Goal: Task Accomplishment & Management: Manage account settings

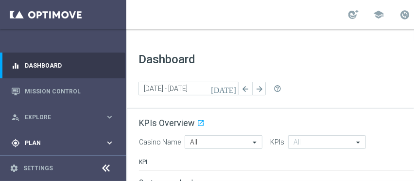
click at [30, 134] on div "gps_fixed Plan keyboard_arrow_right" at bounding box center [62, 143] width 125 height 26
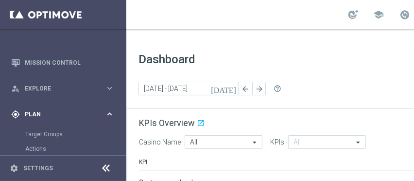
scroll to position [108, 0]
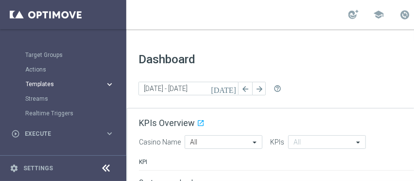
click at [76, 85] on span "Templates" at bounding box center [61, 84] width 70 height 6
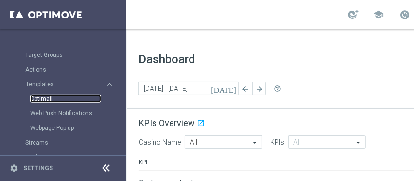
click at [76, 101] on link "Optimail" at bounding box center [65, 99] width 71 height 8
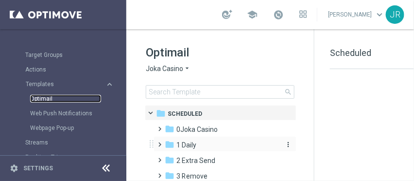
scroll to position [29, 0]
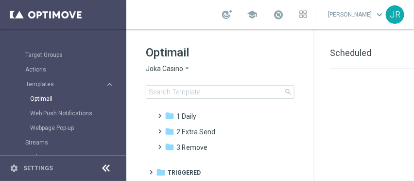
click at [171, 73] on span "Joka Casino" at bounding box center [164, 68] width 37 height 9
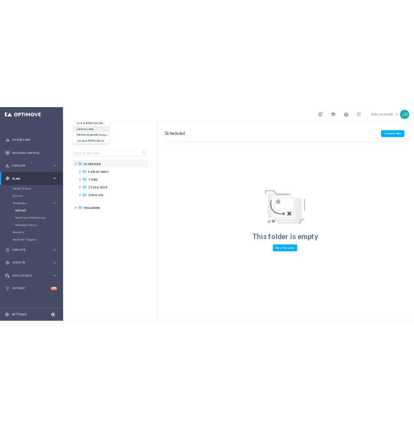
scroll to position [0, 0]
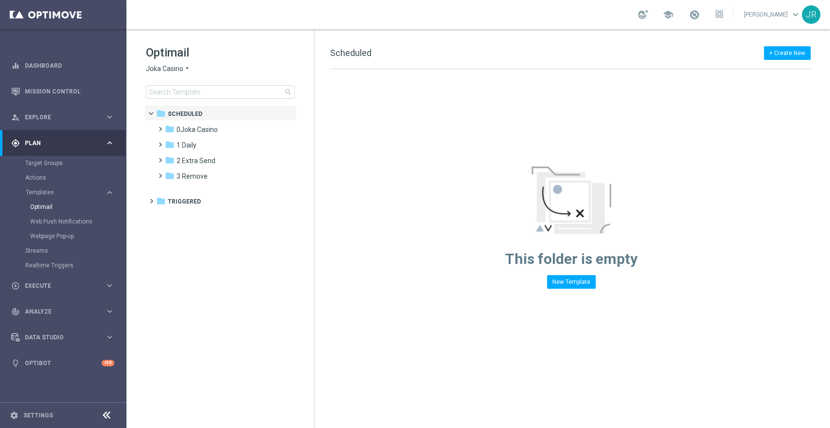
click at [210, 81] on div "Optimail Joka Casino arrow_drop_down × Joka Casino search" at bounding box center [230, 72] width 168 height 54
click at [187, 71] on icon "arrow_drop_down" at bounding box center [187, 68] width 8 height 9
click at [180, 69] on span "Joka Casino" at bounding box center [164, 68] width 37 height 9
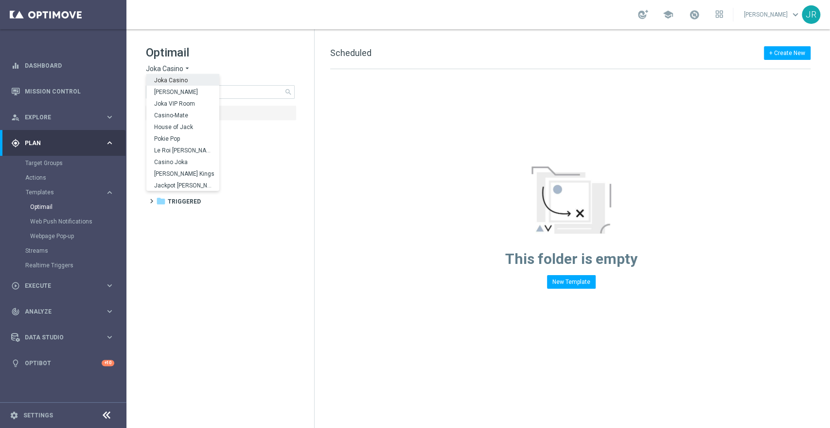
click at [180, 69] on span "Joka Casino" at bounding box center [164, 68] width 37 height 9
click at [0, 0] on span "Casino-Mate" at bounding box center [0, 0] width 0 height 0
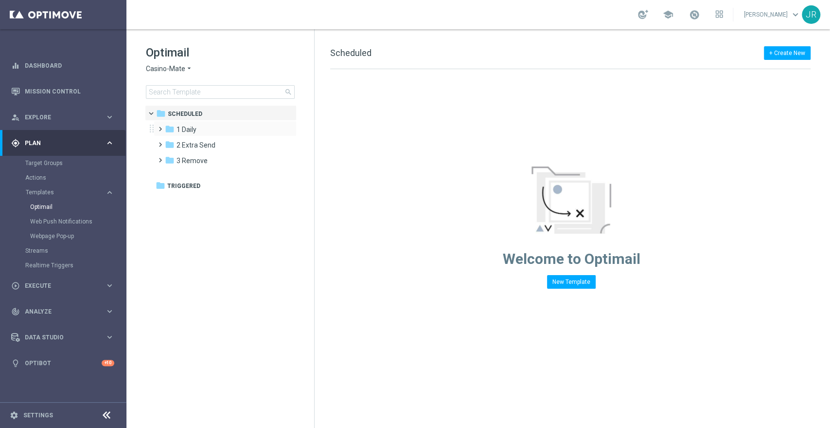
click at [161, 126] on span at bounding box center [158, 125] width 4 height 4
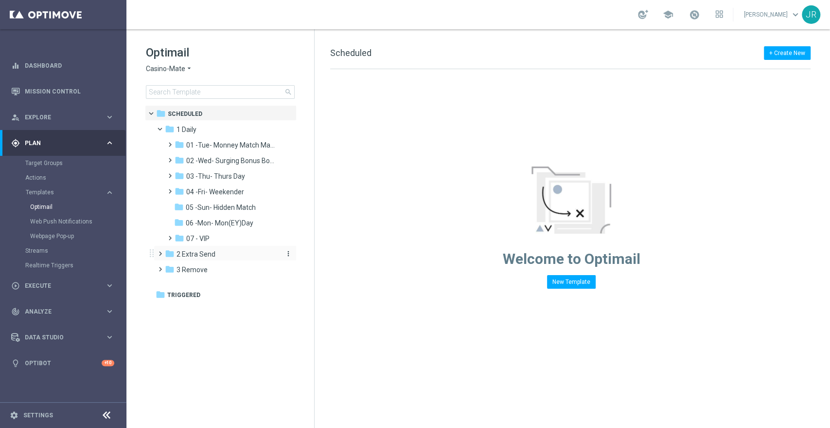
click at [180, 253] on span "2 Extra Send" at bounding box center [196, 254] width 39 height 9
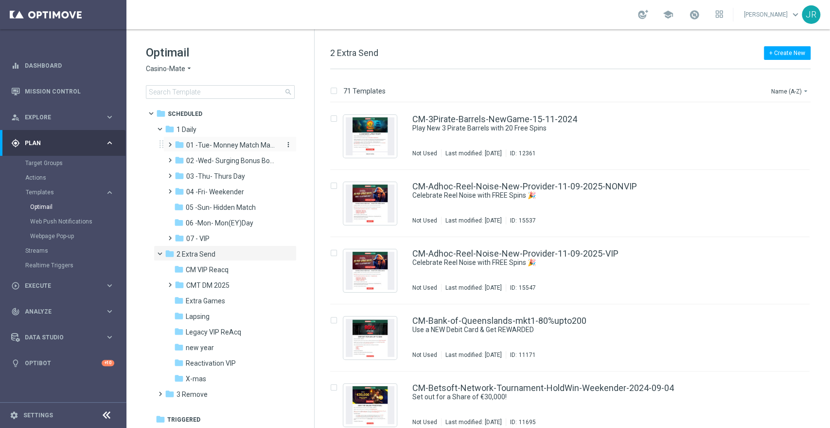
click at [214, 145] on span "01 -Tue- Monney Match Maker" at bounding box center [232, 145] width 92 height 9
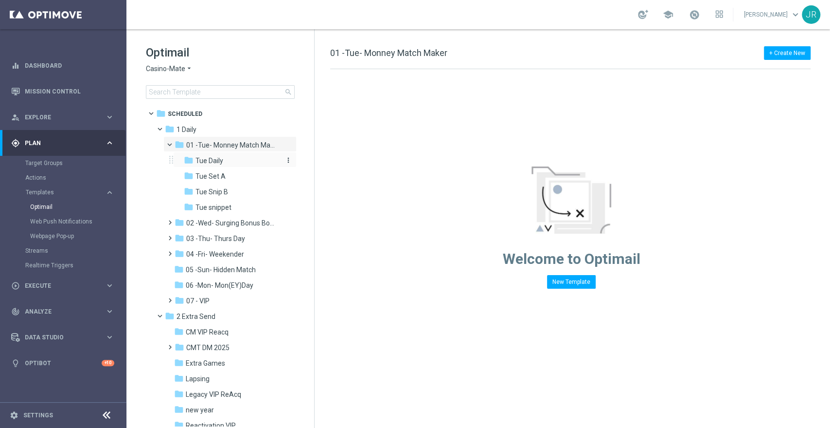
click at [209, 160] on span "Tue Daily" at bounding box center [210, 160] width 28 height 9
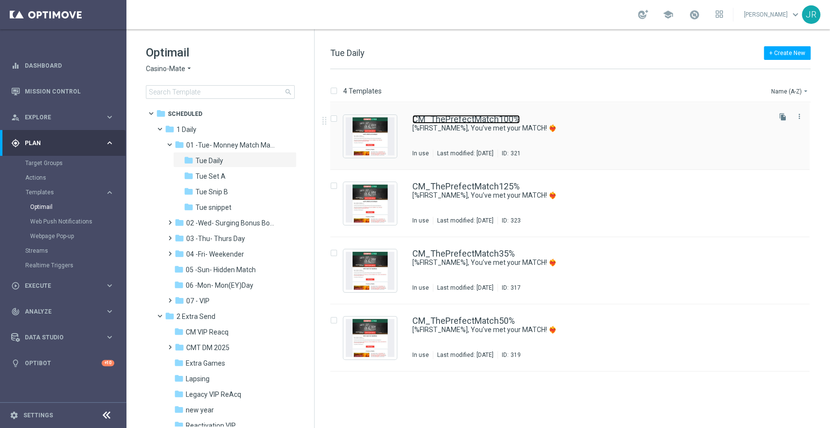
click at [403, 117] on link "CM_ThePrefectMatch100%" at bounding box center [465, 119] width 107 height 9
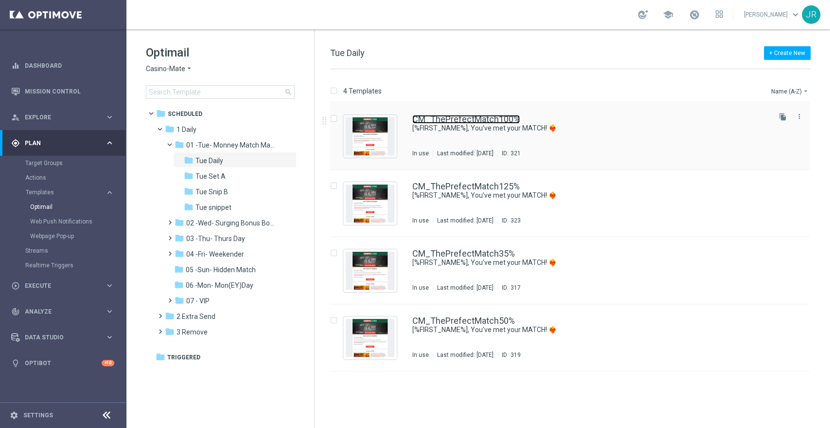
click at [403, 116] on link "CM_ThePrefectMatch100%" at bounding box center [465, 119] width 107 height 9
click at [163, 73] on div "Optimail Casino-Mate arrow_drop_down × Casino-Mate search" at bounding box center [230, 72] width 168 height 54
click at [163, 70] on span "Casino-Mate" at bounding box center [165, 68] width 39 height 9
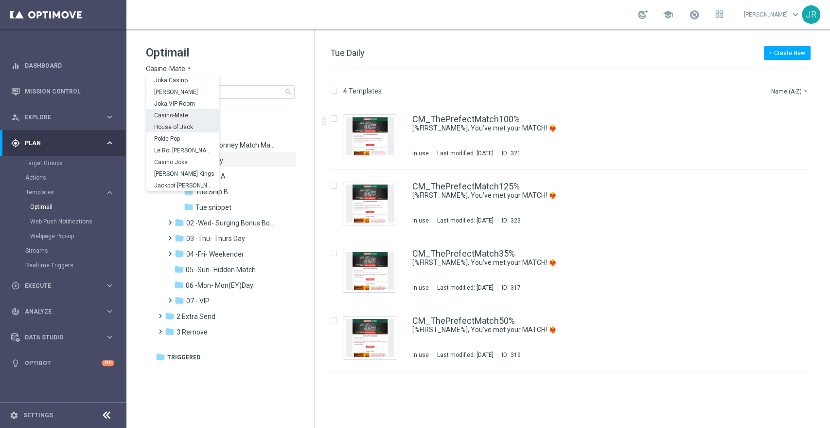
click at [0, 0] on span "House of Jack" at bounding box center [0, 0] width 0 height 0
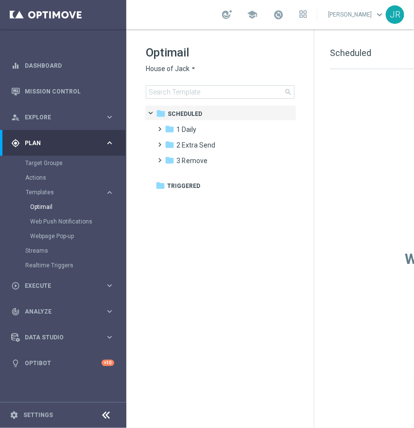
click at [171, 70] on span "House of Jack" at bounding box center [168, 68] width 44 height 9
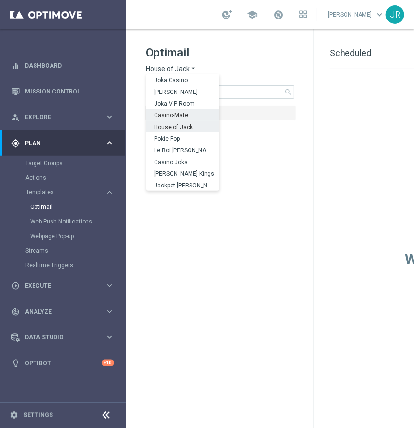
click at [0, 0] on span "Casino-Mate" at bounding box center [0, 0] width 0 height 0
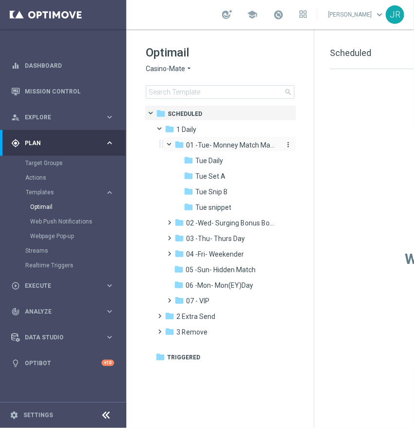
click at [226, 147] on span "01 -Tue- Monney Match Maker" at bounding box center [232, 145] width 92 height 9
click at [210, 154] on div "folder Tue Daily more_vert" at bounding box center [235, 160] width 124 height 16
click at [210, 159] on span "Tue Daily" at bounding box center [210, 160] width 28 height 9
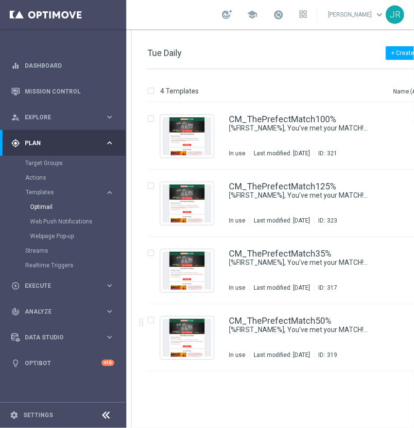
scroll to position [0, 190]
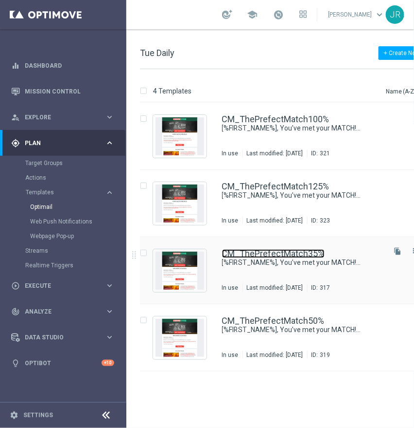
click at [303, 251] on link "CM_ThePrefectMatch35%" at bounding box center [273, 253] width 103 height 9
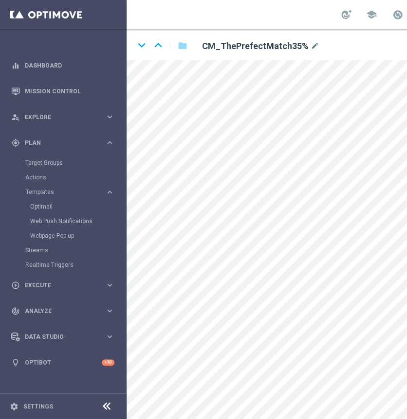
scroll to position [8, 0]
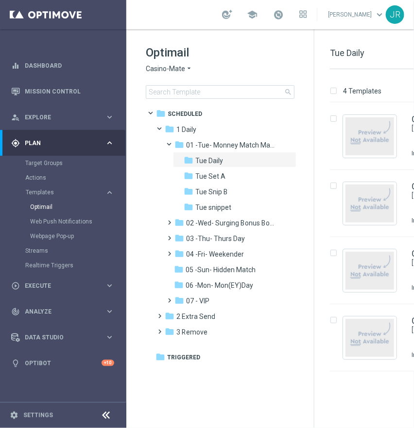
click at [181, 65] on span "Casino-Mate" at bounding box center [165, 68] width 39 height 9
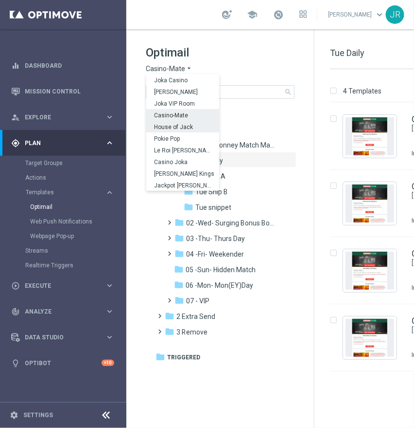
click at [0, 0] on span "House of Jack" at bounding box center [0, 0] width 0 height 0
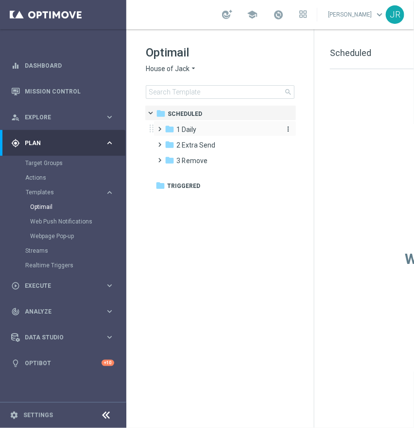
click at [201, 125] on div "folder 1 Daily" at bounding box center [221, 129] width 112 height 11
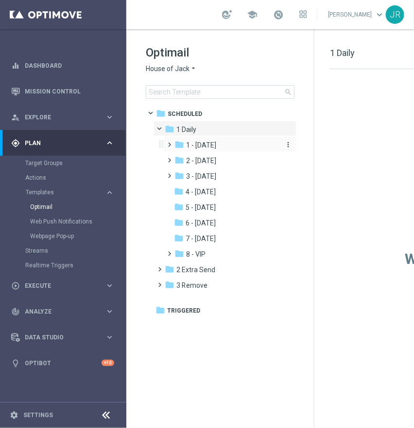
click at [213, 144] on span "1 - Tuesday" at bounding box center [201, 145] width 30 height 9
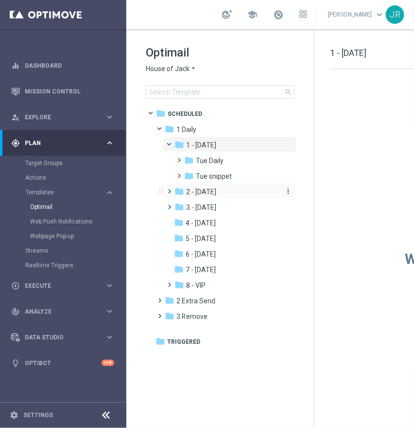
click at [211, 191] on span "2 - Wednesday" at bounding box center [201, 191] width 30 height 9
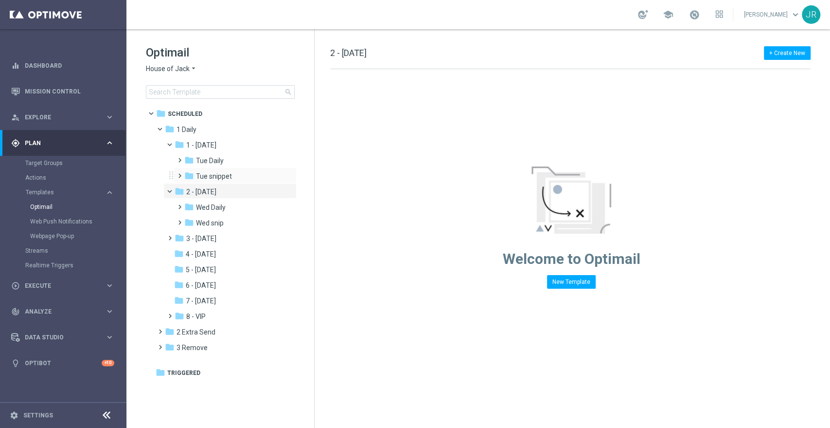
click at [220, 168] on div "folder Tue snippet more_vert" at bounding box center [235, 175] width 124 height 16
click at [216, 156] on span "Tue Daily" at bounding box center [210, 160] width 28 height 9
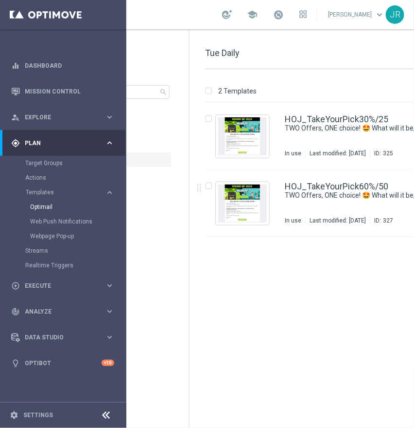
scroll to position [0, 132]
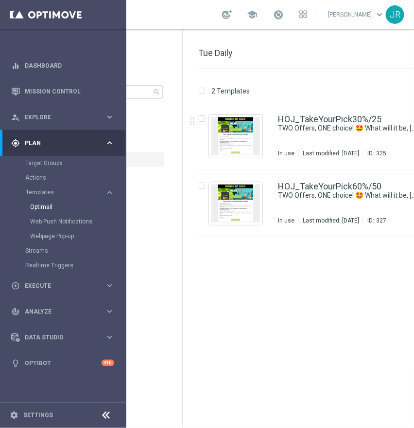
click at [170, 76] on div "Optimail House of Jack arrow_drop_down × House of Jack search" at bounding box center [98, 72] width 168 height 54
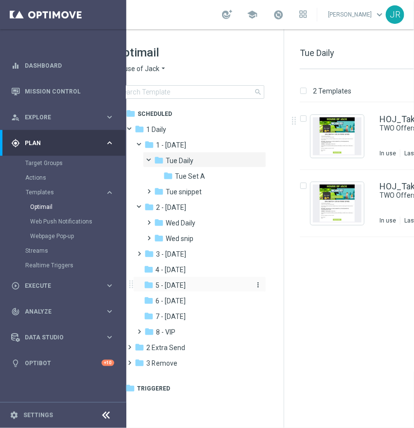
scroll to position [0, 27]
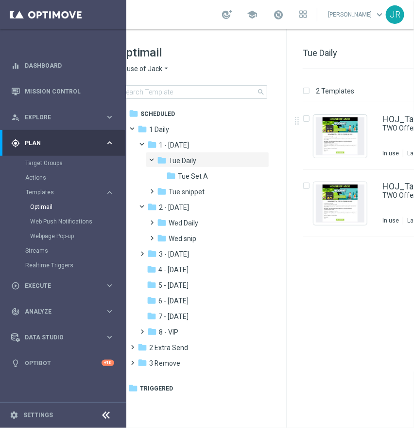
click at [164, 69] on icon "arrow_drop_down" at bounding box center [166, 68] width 8 height 9
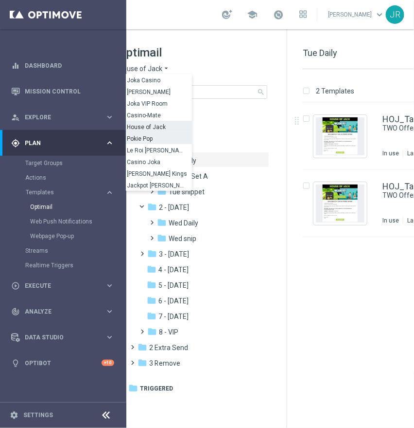
click at [156, 141] on div "Pokie Pop" at bounding box center [155, 138] width 73 height 12
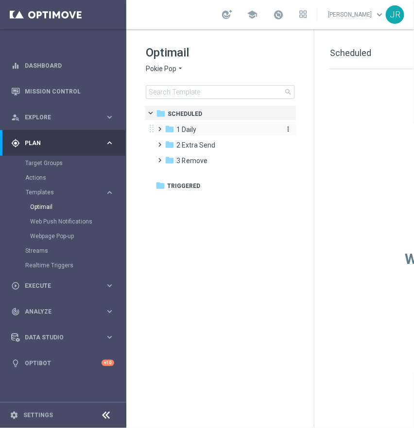
click at [198, 127] on div "folder 1 Daily" at bounding box center [221, 129] width 112 height 11
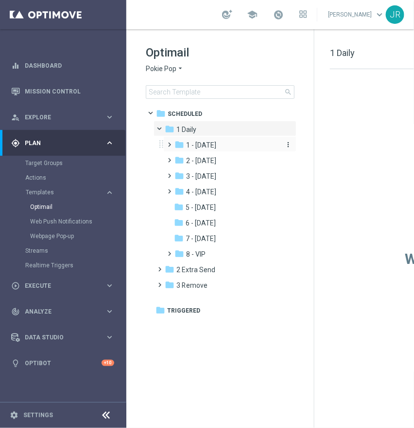
click at [193, 149] on div "folder 1 - Tuesday" at bounding box center [227, 145] width 104 height 11
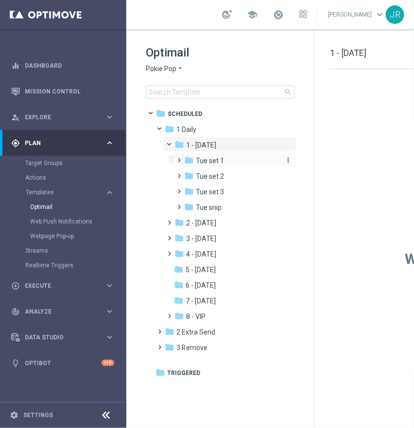
click at [202, 161] on span "Tue set 1" at bounding box center [210, 160] width 28 height 9
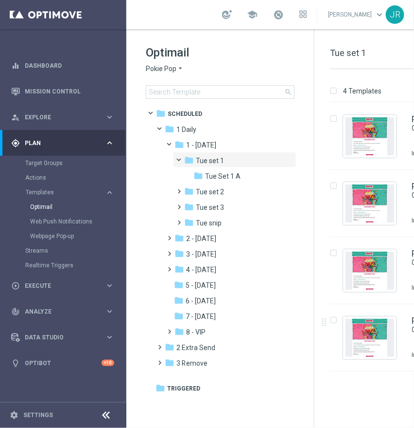
click at [177, 71] on icon "arrow_drop_down" at bounding box center [181, 68] width 8 height 9
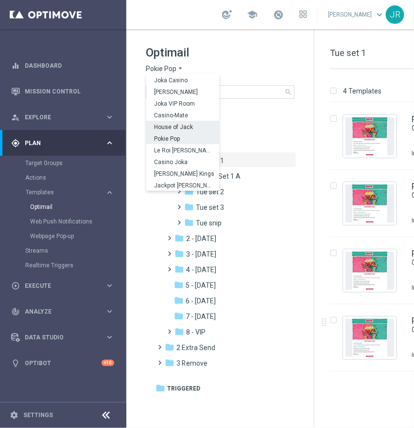
click at [0, 0] on span "House of Jack" at bounding box center [0, 0] width 0 height 0
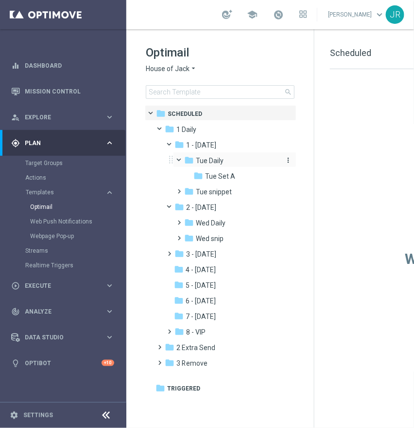
click at [206, 158] on span "Tue Daily" at bounding box center [210, 160] width 28 height 9
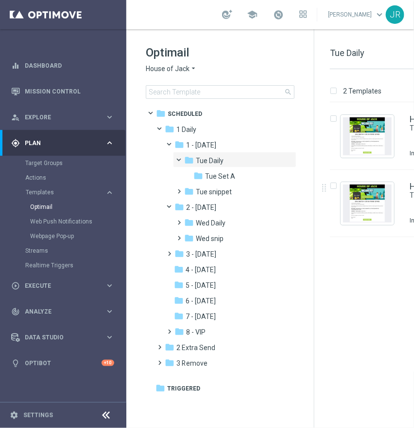
click at [177, 72] on span "House of Jack" at bounding box center [168, 68] width 44 height 9
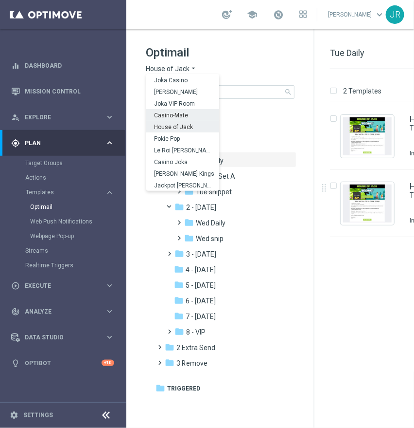
click at [189, 112] on div "Casino-Mate" at bounding box center [182, 115] width 73 height 12
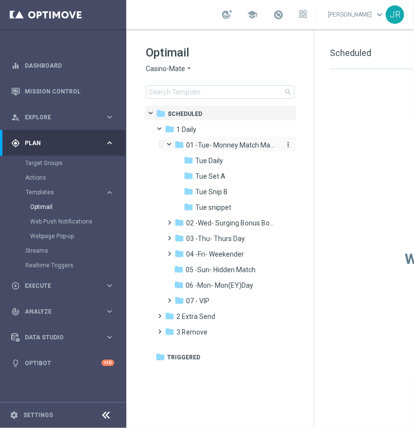
click at [225, 143] on span "01 -Tue- Monney Match Maker" at bounding box center [232, 145] width 92 height 9
drag, startPoint x: 267, startPoint y: 418, endPoint x: 280, endPoint y: 415, distance: 13.9
click at [280, 415] on tree-viewport "folder Scheduled more_vert folder 1 Daily more_vert" at bounding box center [229, 265] width 168 height 321
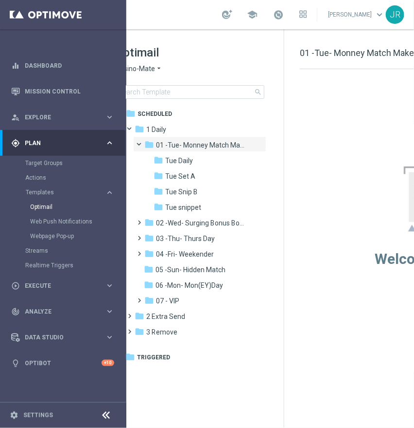
scroll to position [0, 27]
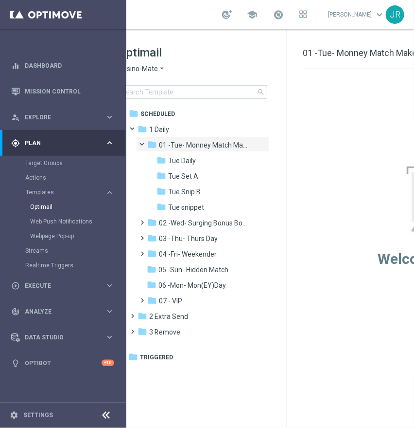
click at [154, 65] on span "Casino-Mate" at bounding box center [138, 68] width 39 height 9
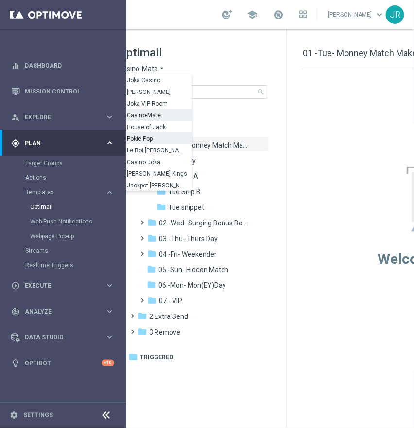
click at [167, 137] on div "Pokie Pop" at bounding box center [155, 138] width 73 height 12
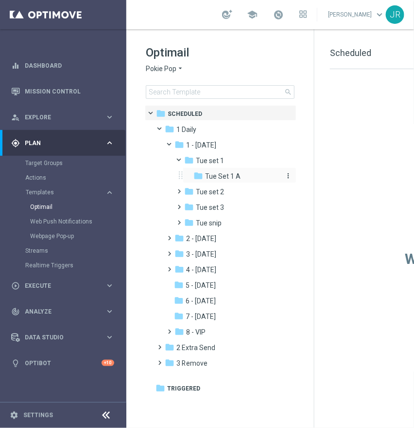
click at [218, 178] on span "Tue Set 1 A" at bounding box center [223, 176] width 36 height 9
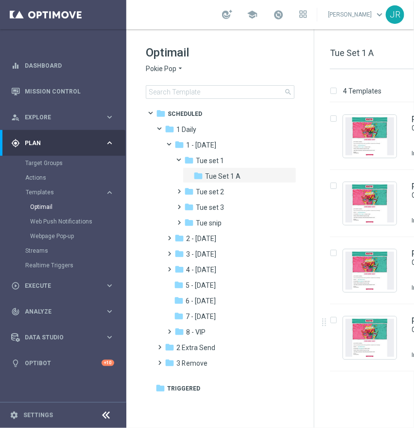
click at [176, 65] on span "Pokie Pop" at bounding box center [161, 68] width 31 height 9
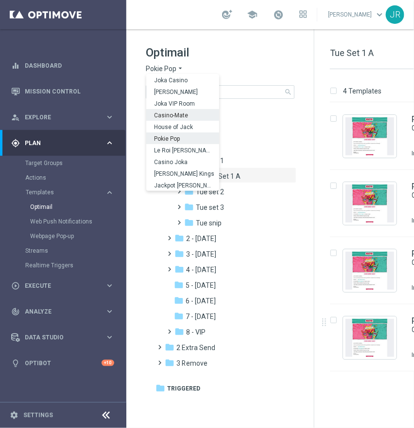
click at [0, 0] on span "Casino-Mate" at bounding box center [0, 0] width 0 height 0
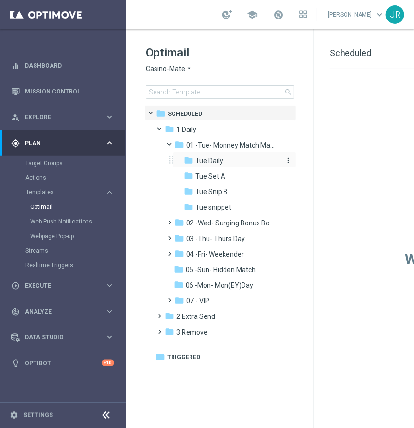
click at [211, 161] on span "Tue Daily" at bounding box center [210, 160] width 28 height 9
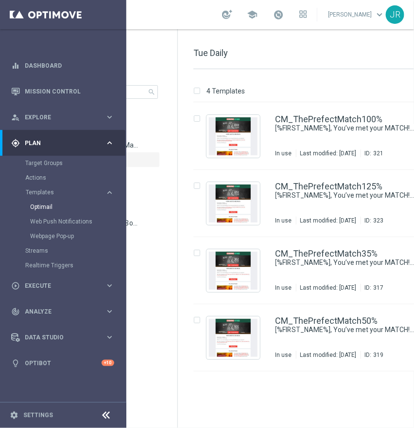
scroll to position [0, 148]
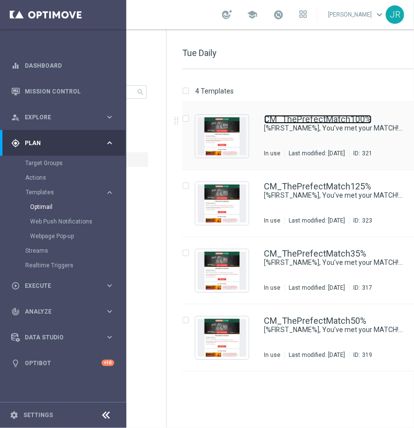
click at [357, 120] on link "CM_ThePrefectMatch100%" at bounding box center [318, 119] width 107 height 9
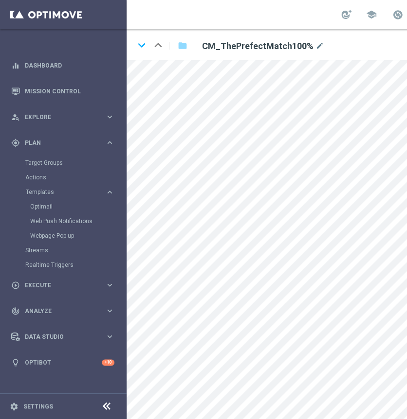
scroll to position [8, 0]
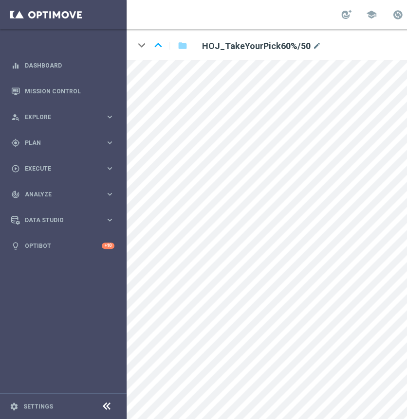
scroll to position [8, 0]
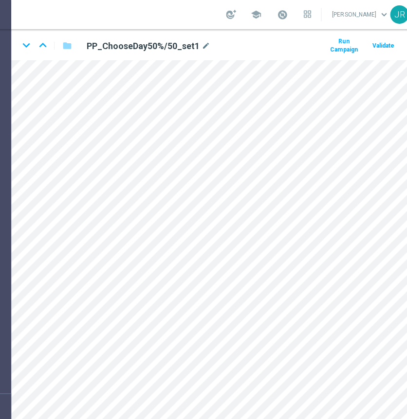
scroll to position [0, 113]
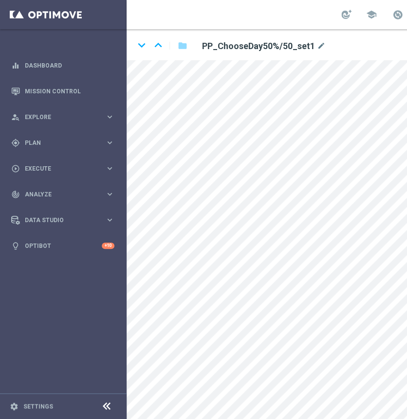
scroll to position [8, 0]
